Goal: Task Accomplishment & Management: Manage account settings

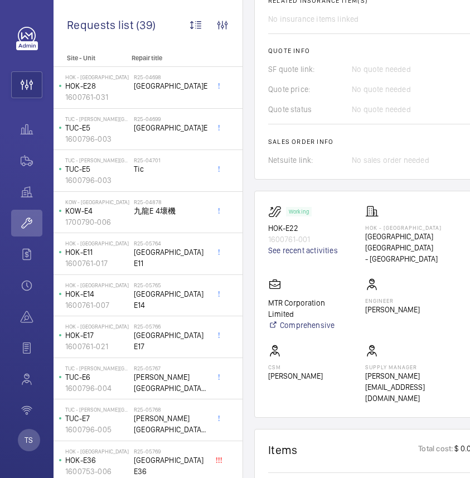
scroll to position [455, 0]
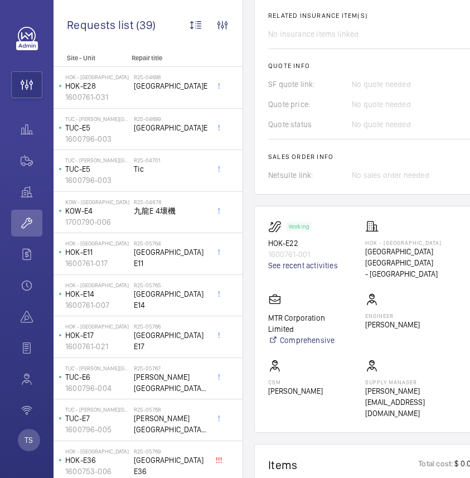
click at [425, 177] on div "No sales order needed" at bounding box center [414, 174] width 124 height 11
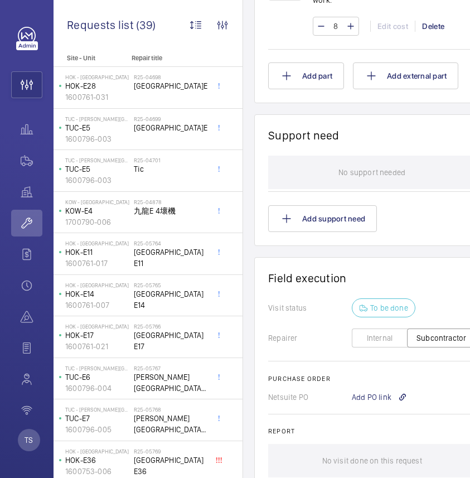
scroll to position [1168, 0]
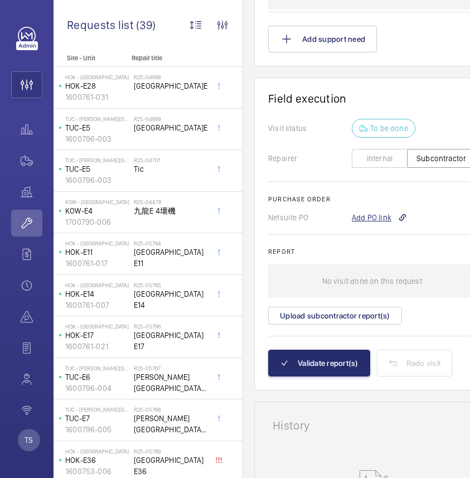
click at [383, 212] on div "Add PO link" at bounding box center [379, 217] width 55 height 11
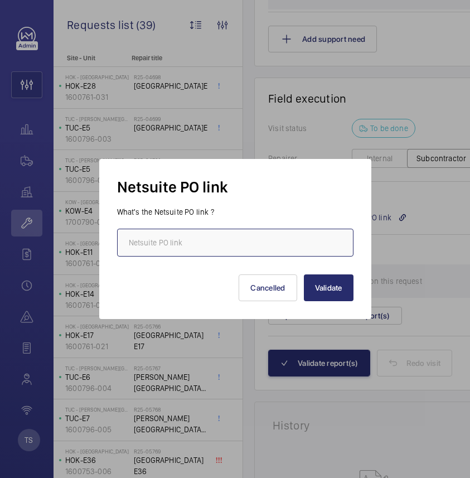
click at [283, 254] on input "text" at bounding box center [235, 243] width 236 height 28
paste input "[URL][DOMAIN_NAME][DOMAIN_NAME]"
type input "[URL][DOMAIN_NAME][DOMAIN_NAME]"
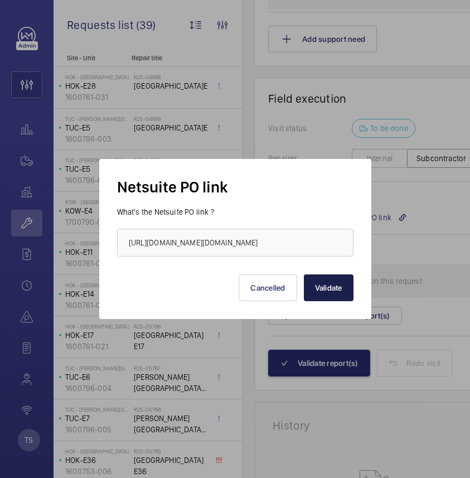
click at [331, 290] on button "Validate" at bounding box center [329, 287] width 50 height 27
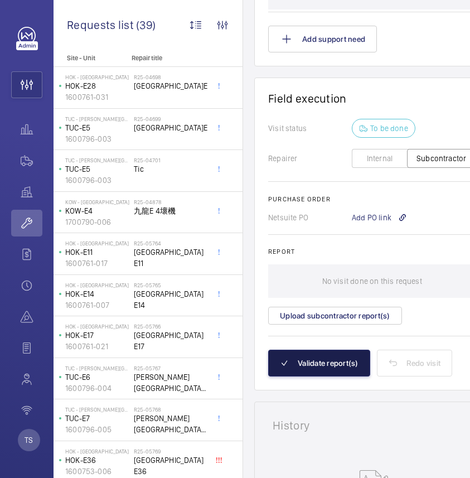
click at [343, 349] on button "Validate report(s)" at bounding box center [319, 362] width 102 height 27
